Goal: Find specific page/section: Find specific page/section

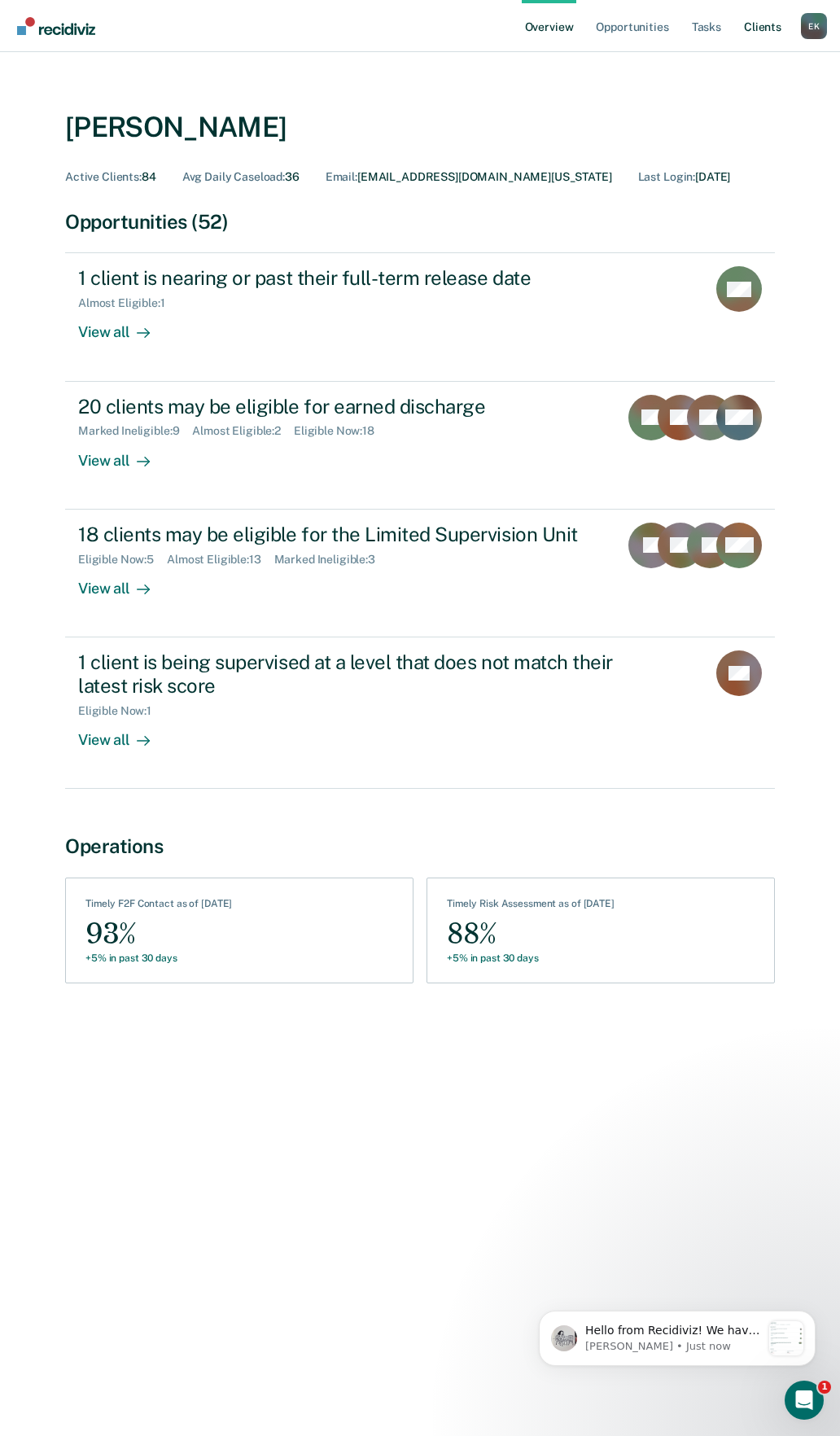
click at [768, 32] on link "Client s" at bounding box center [762, 26] width 44 height 52
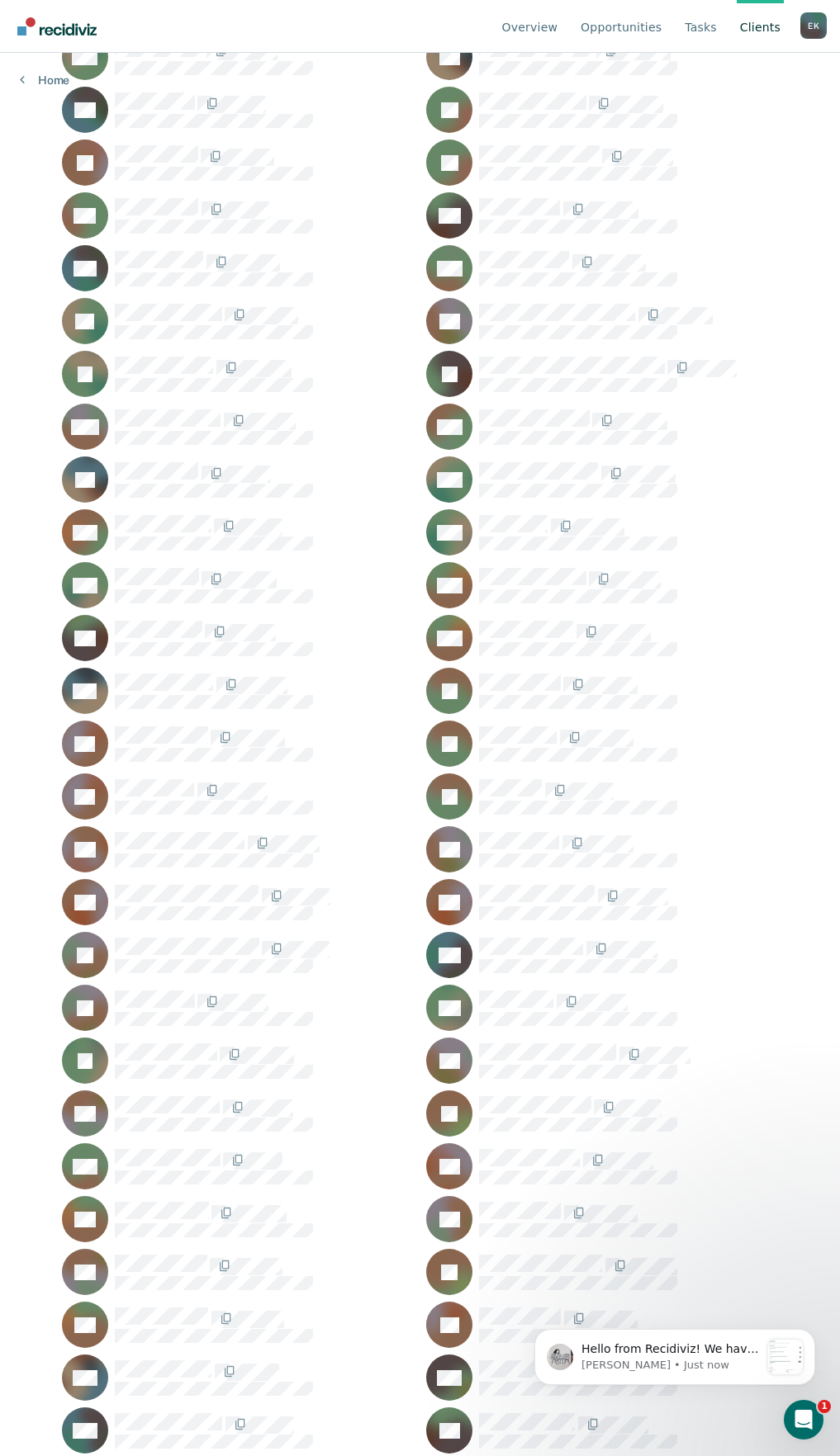
scroll to position [1024, 0]
